Goal: Task Accomplishment & Management: Use online tool/utility

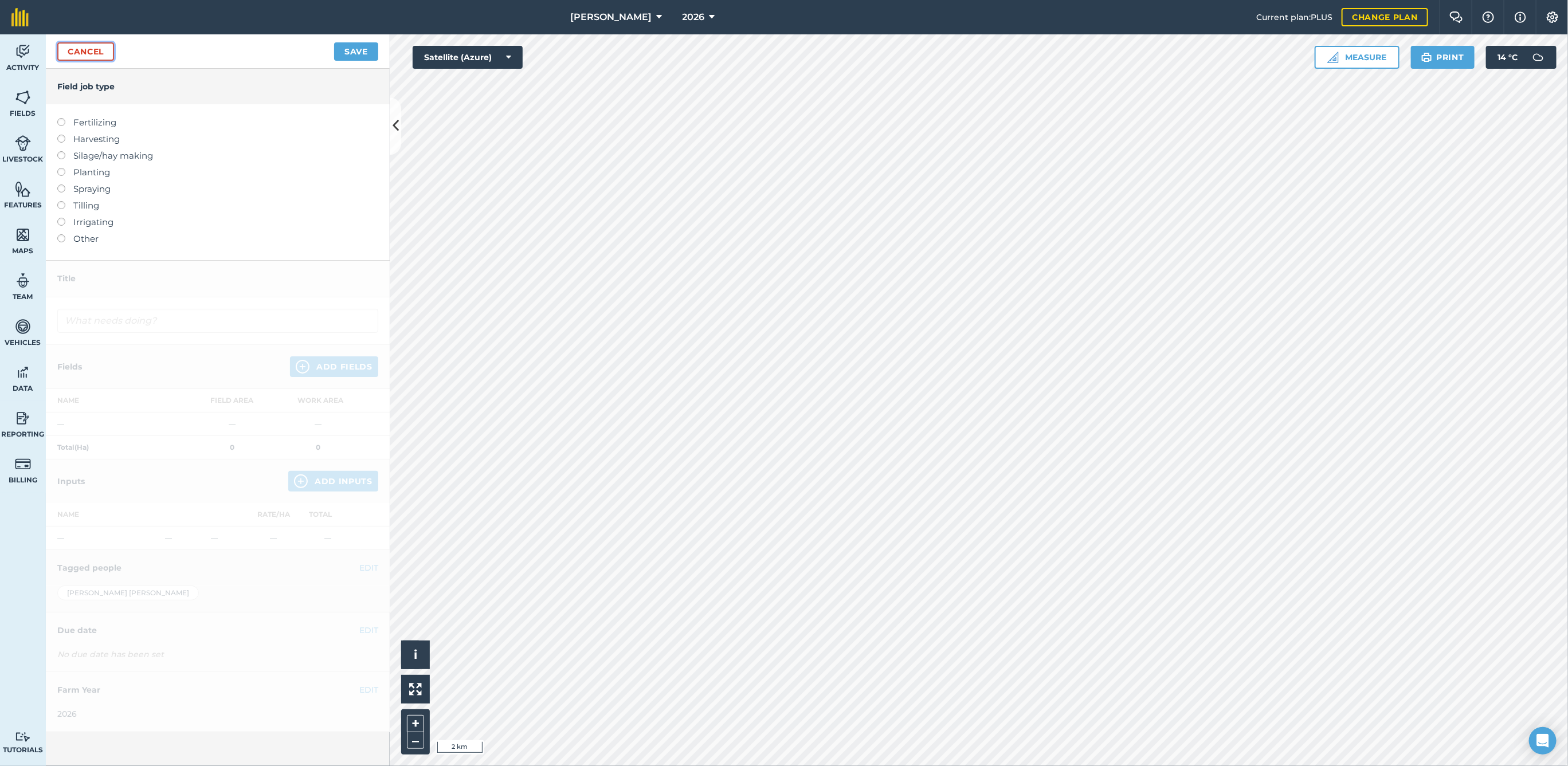
click at [93, 51] on link "Cancel" at bounding box center [85, 51] width 56 height 18
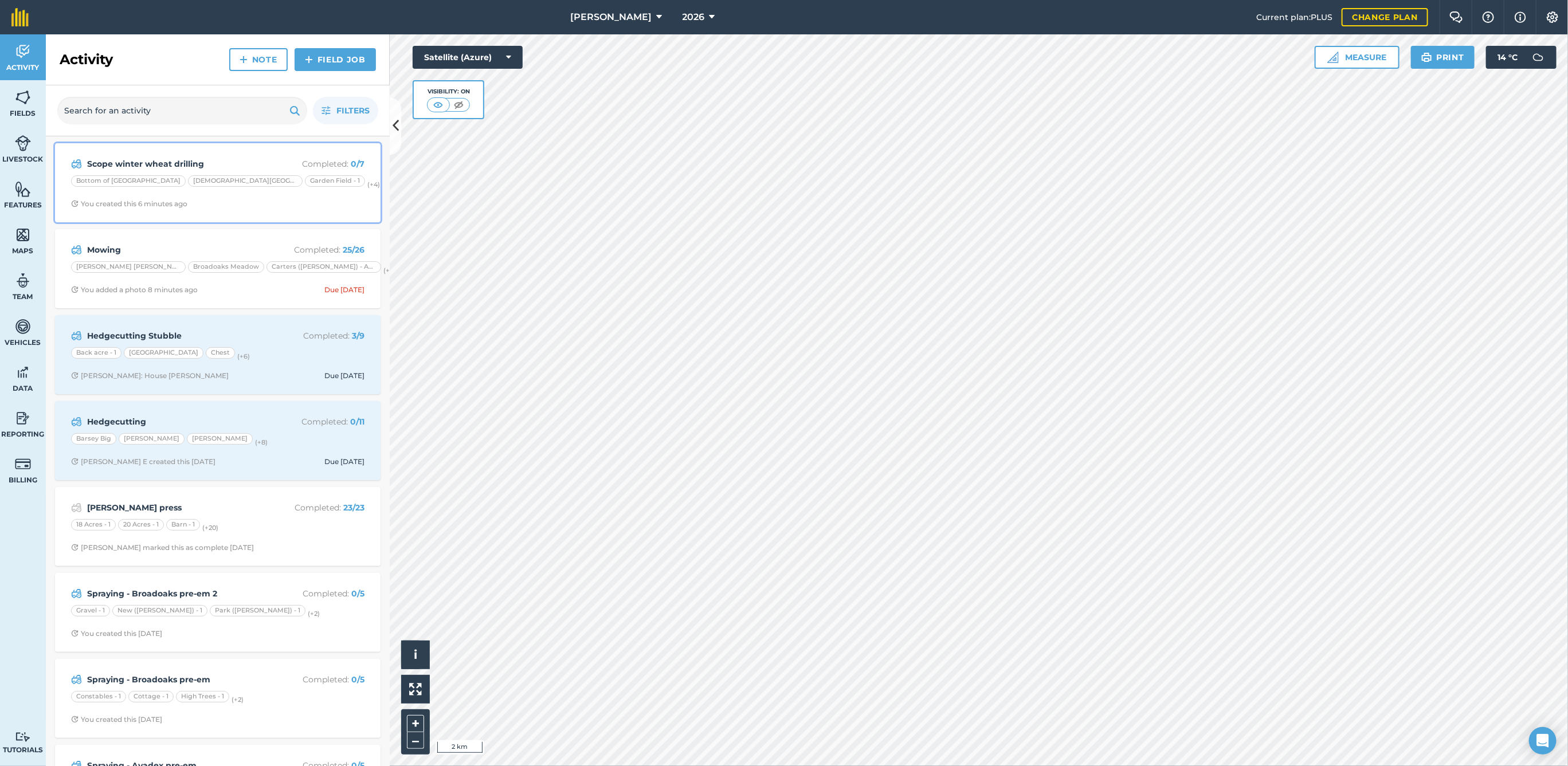
click at [228, 205] on span "You created this 6 minutes ago" at bounding box center [217, 204] width 294 height 9
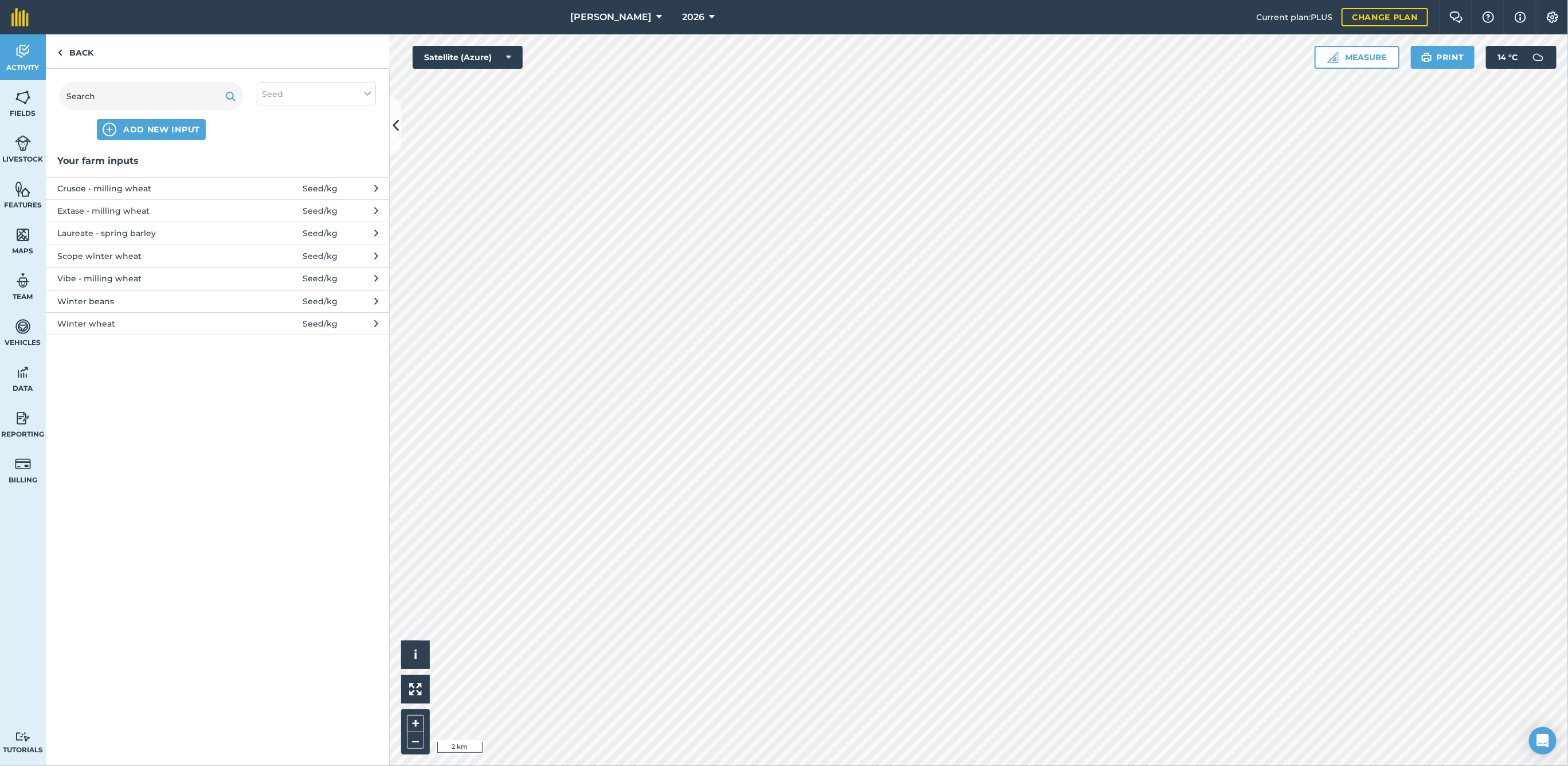
click at [262, 252] on span at bounding box center [276, 256] width 53 height 13
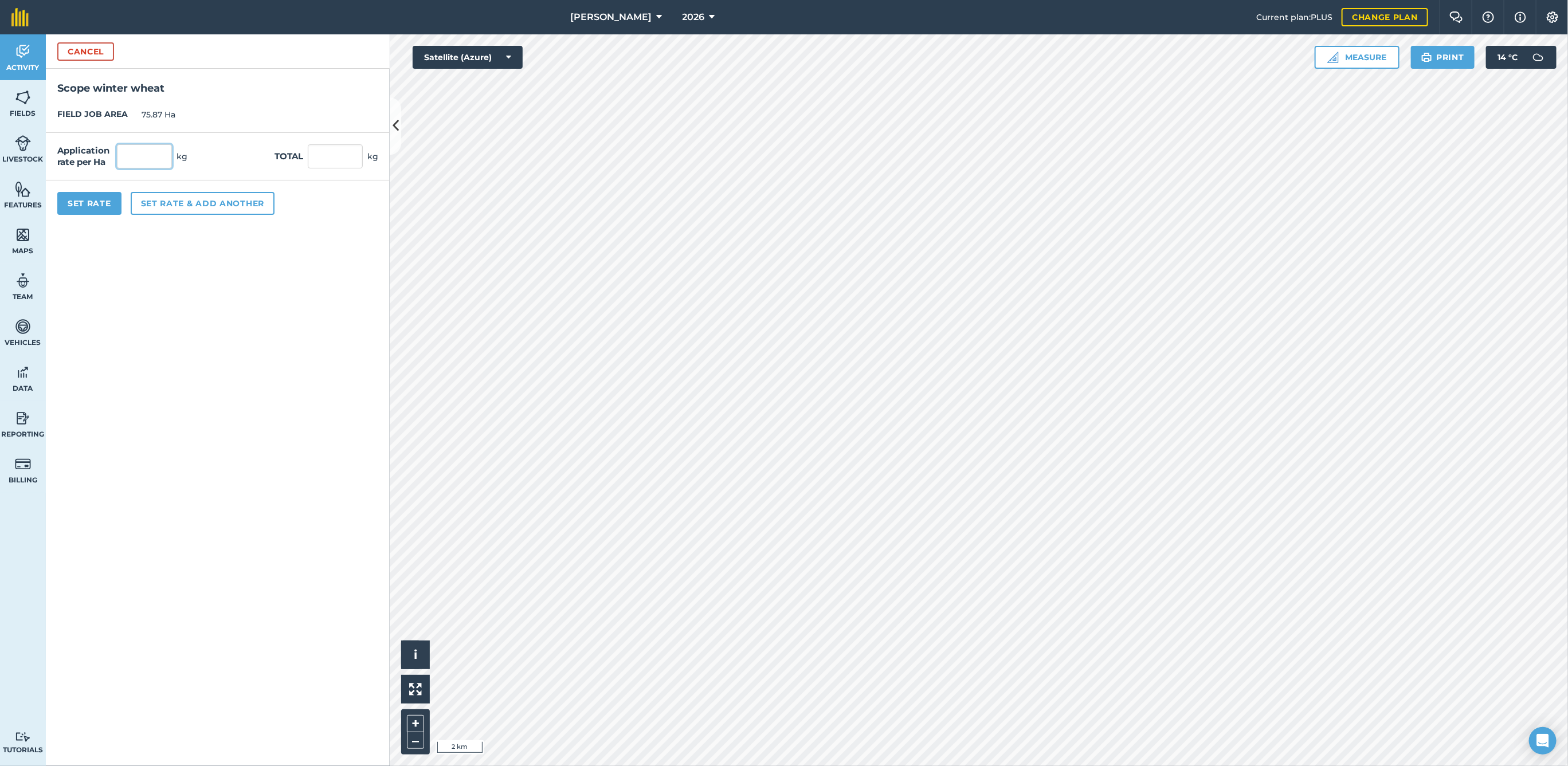
click at [158, 159] on input "text" at bounding box center [144, 157] width 55 height 24
type input "200"
type input "15,174"
click at [87, 205] on button "Set Rate" at bounding box center [89, 204] width 64 height 23
